Goal: Transaction & Acquisition: Download file/media

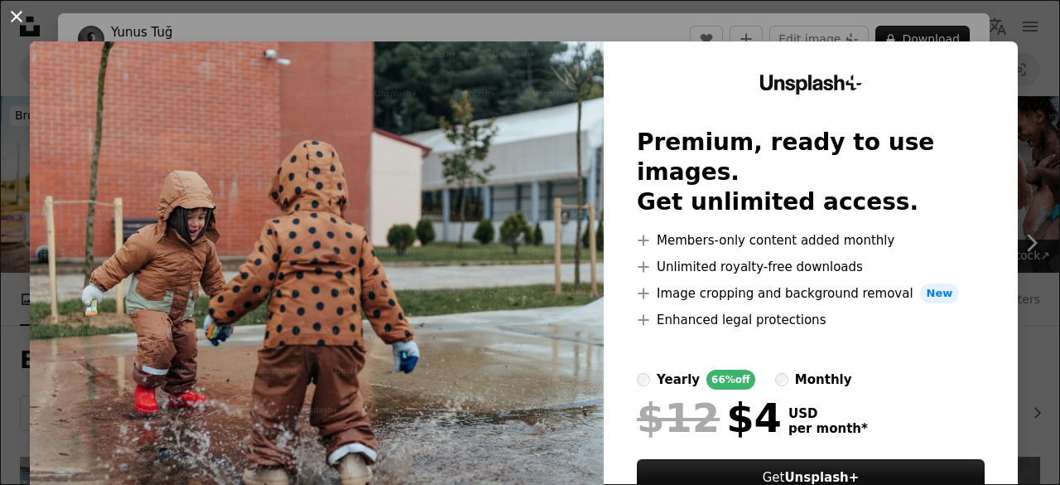
click at [23, 17] on button "An X shape" at bounding box center [17, 17] width 20 height 20
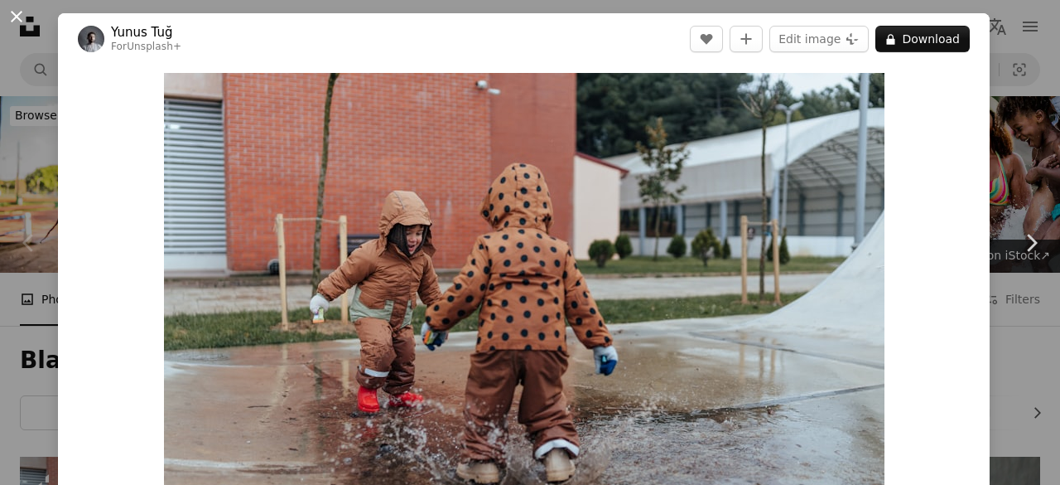
click at [15, 15] on button "An X shape" at bounding box center [17, 17] width 20 height 20
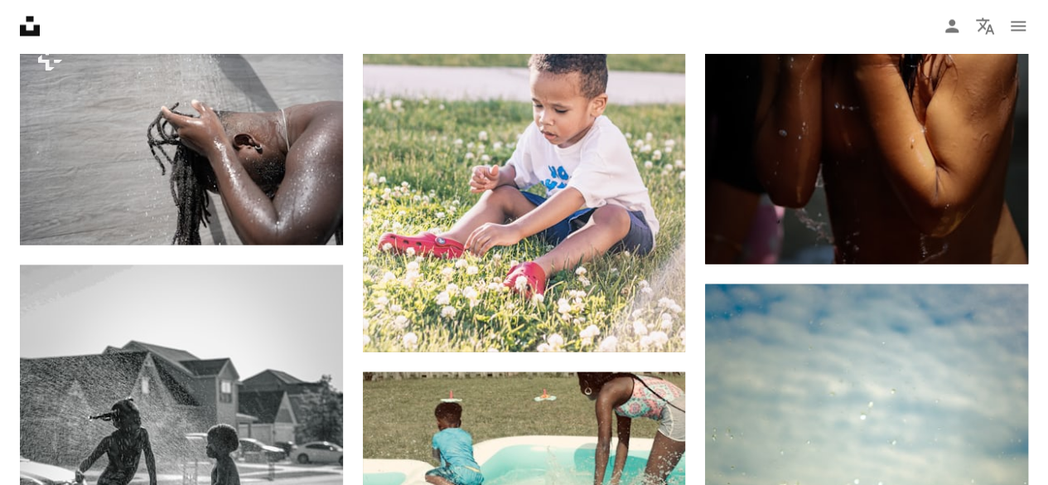
scroll to position [1657, 0]
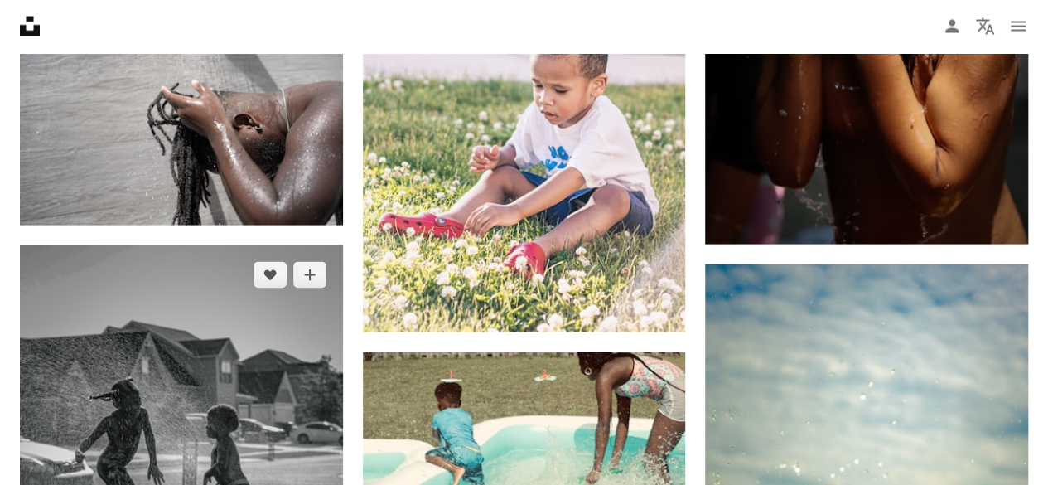
click at [234, 289] on img at bounding box center [181, 487] width 323 height 484
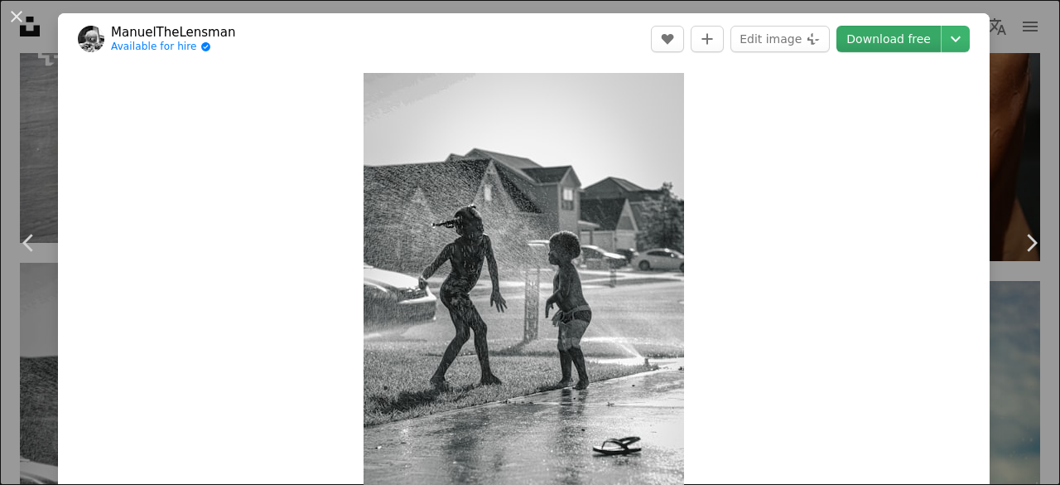
click at [865, 36] on link "Download free" at bounding box center [889, 39] width 104 height 27
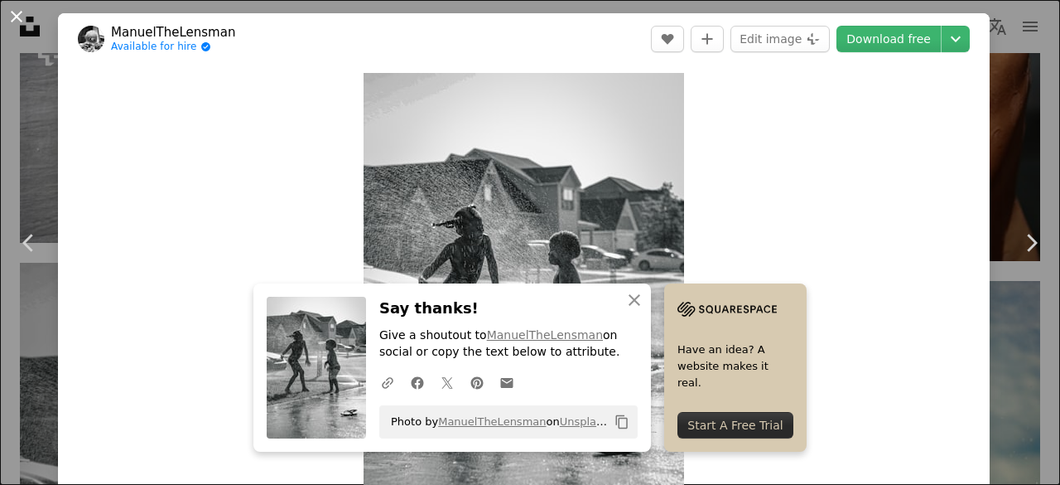
click at [7, 12] on button "An X shape" at bounding box center [17, 17] width 20 height 20
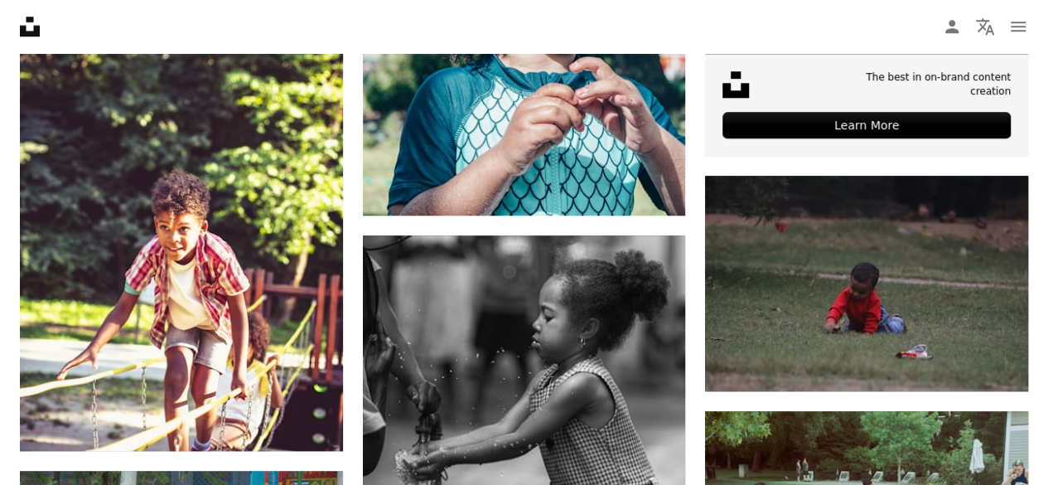
scroll to position [1021, 0]
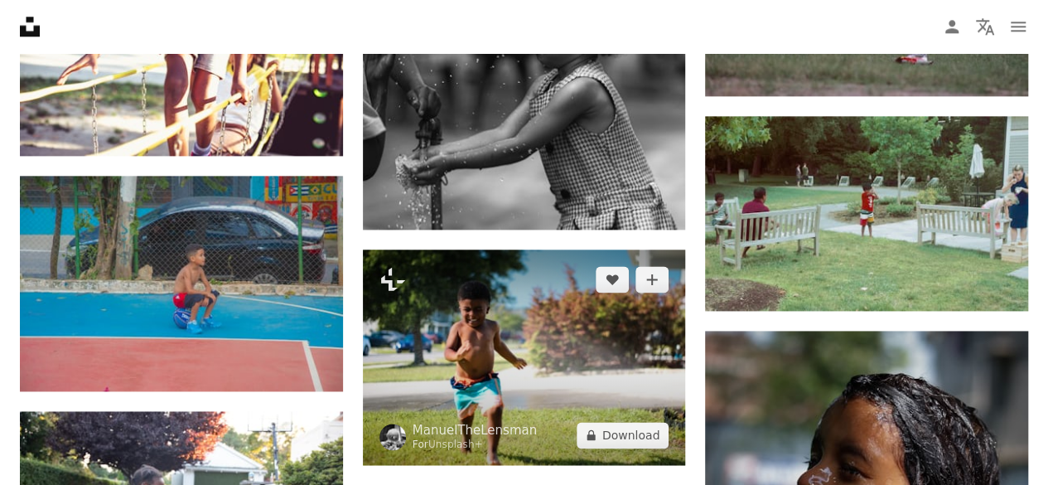
click at [540, 249] on img at bounding box center [524, 356] width 323 height 215
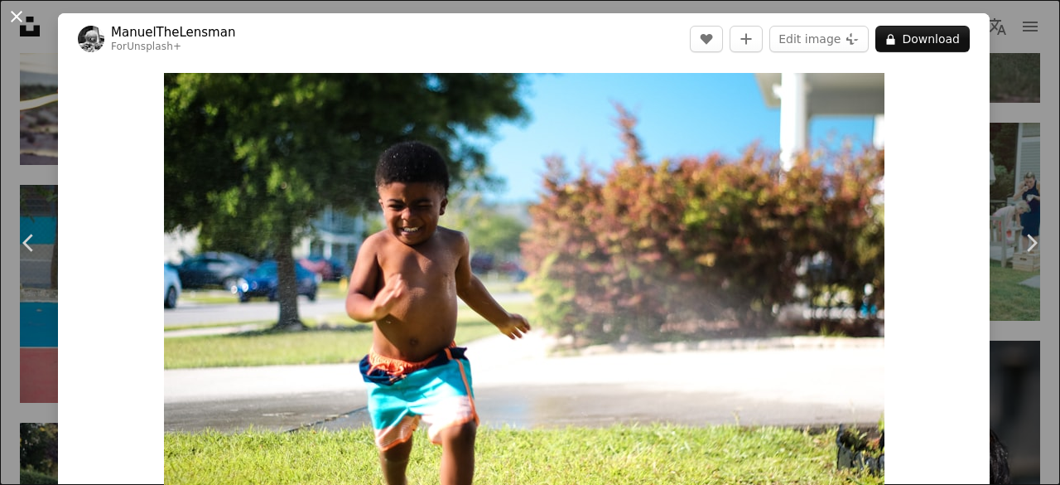
click at [15, 22] on button "An X shape" at bounding box center [17, 17] width 20 height 20
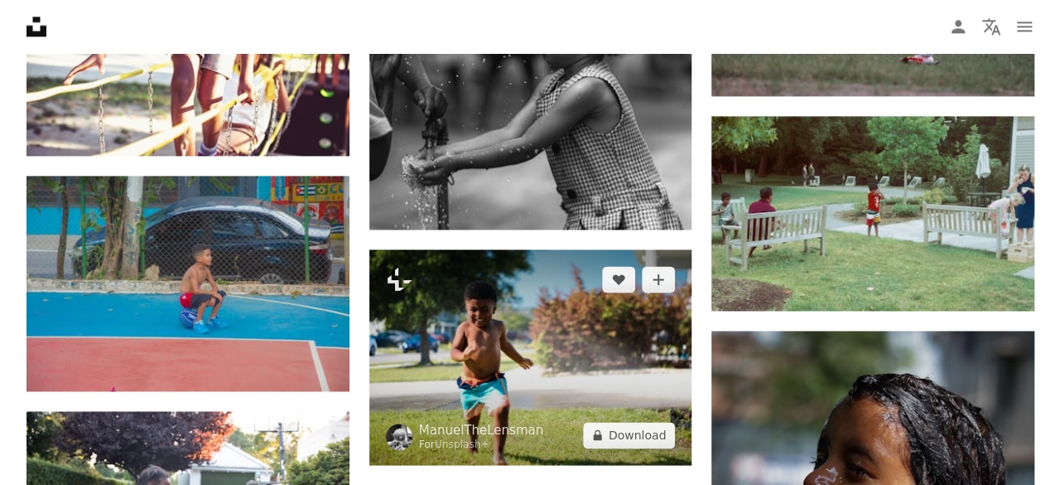
scroll to position [1200, 0]
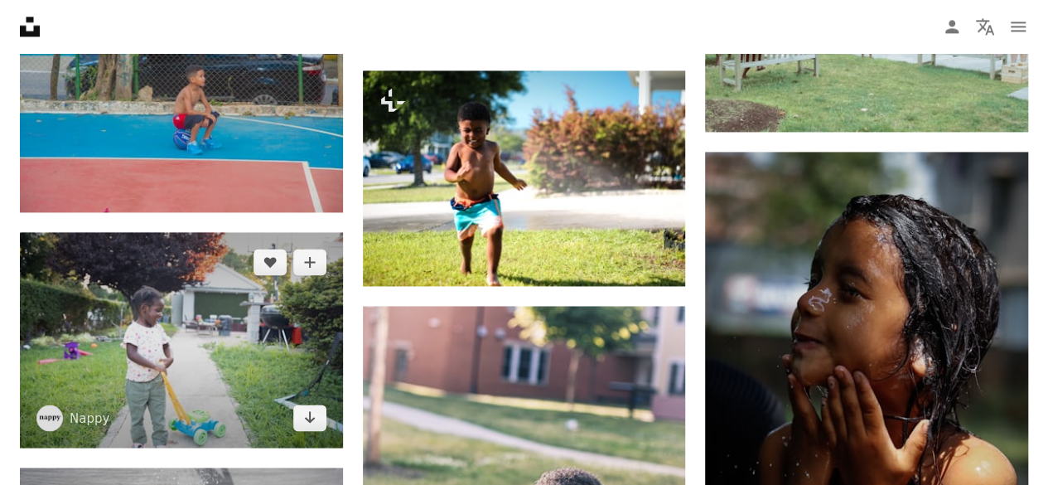
click at [330, 232] on img at bounding box center [181, 339] width 323 height 215
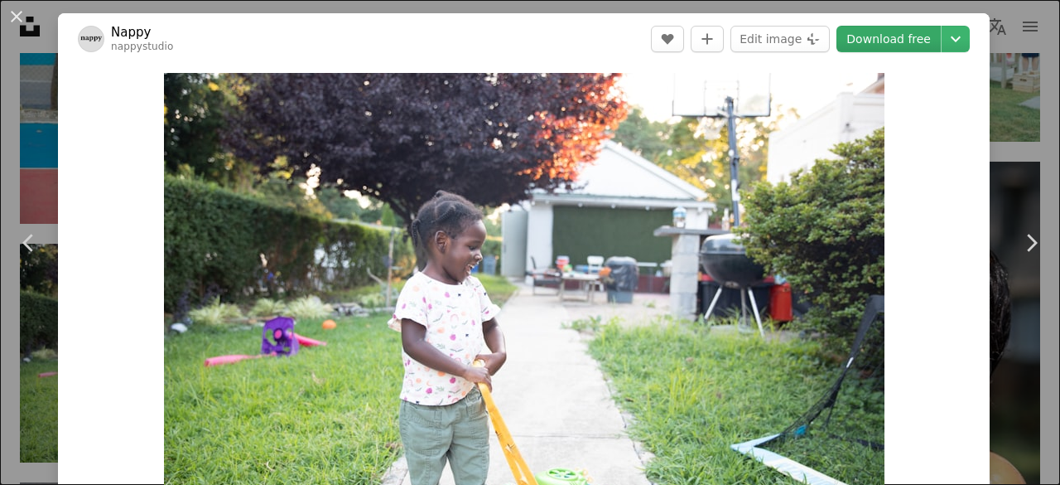
click at [867, 38] on link "Download free" at bounding box center [889, 39] width 104 height 27
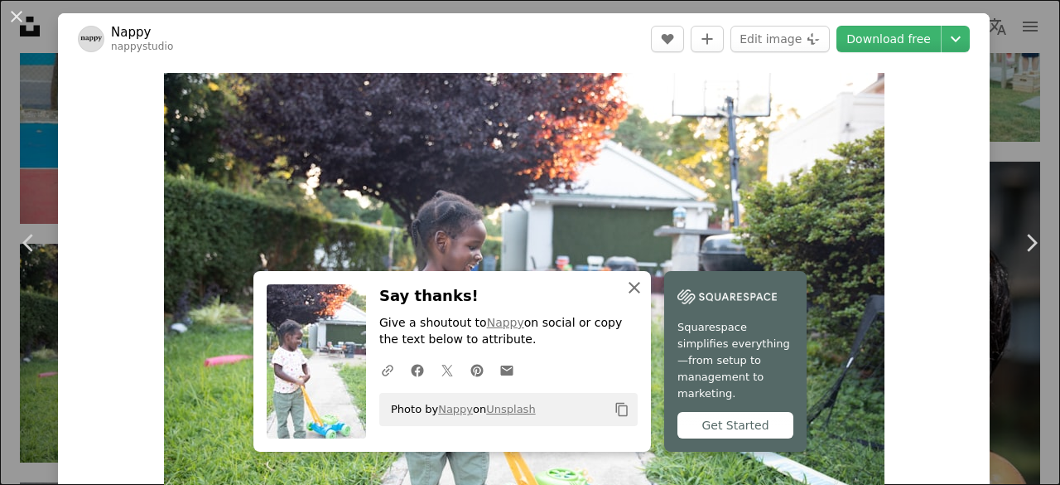
click at [645, 297] on icon "An X shape" at bounding box center [635, 288] width 20 height 20
